Goal: Navigation & Orientation: Find specific page/section

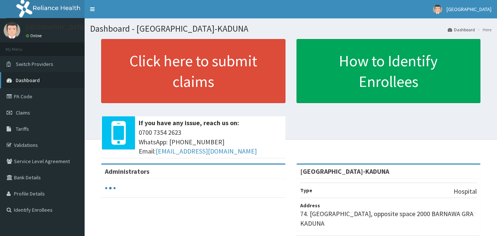
click at [37, 85] on link "Dashboard" at bounding box center [42, 80] width 85 height 16
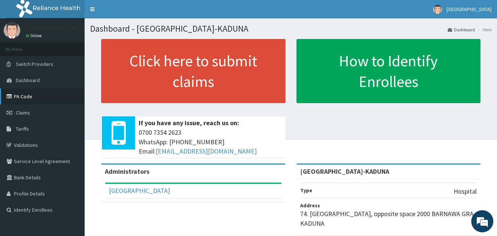
click at [29, 97] on link "PA Code" at bounding box center [42, 96] width 85 height 16
click at [28, 142] on link "Validations" at bounding box center [42, 145] width 85 height 16
